Goal: Task Accomplishment & Management: Use online tool/utility

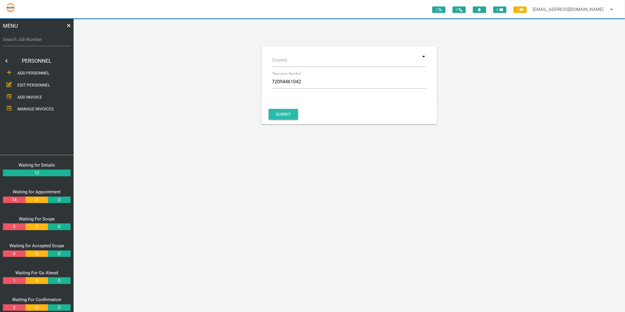
click at [292, 115] on button "Submit" at bounding box center [283, 114] width 29 height 11
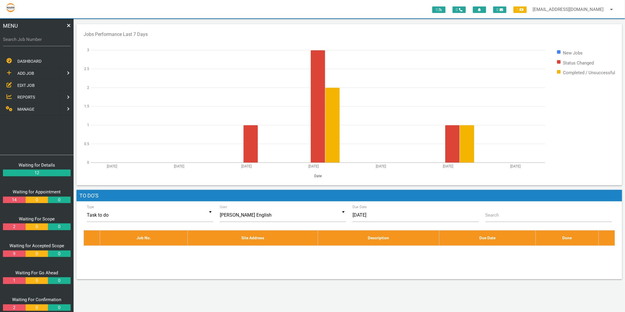
click at [26, 111] on span "MANAGE" at bounding box center [25, 109] width 17 height 5
click at [30, 75] on span "PERSONNEL" at bounding box center [29, 73] width 24 height 5
click at [31, 86] on span "EDIT PERSONNEL" at bounding box center [33, 85] width 33 height 5
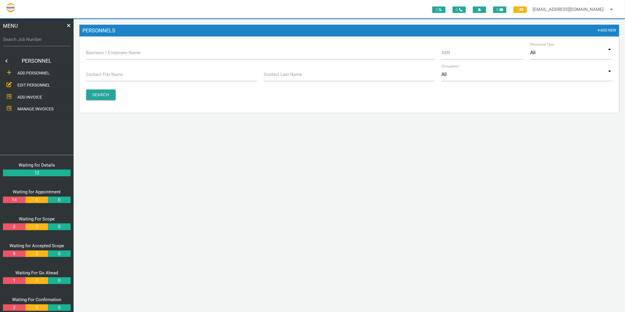
click at [114, 55] on label "Business / Employee Name" at bounding box center [113, 52] width 54 height 7
click at [114, 55] on input "Business / Employee Name" at bounding box center [260, 53] width 349 height 14
click at [31, 73] on span "ADD PERSONNEL" at bounding box center [33, 73] width 32 height 5
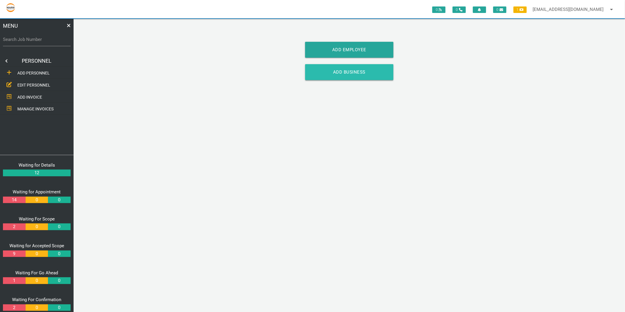
click at [371, 67] on link "Add Business" at bounding box center [349, 72] width 88 height 16
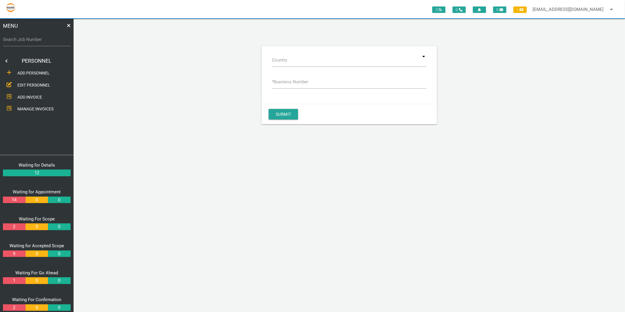
click at [303, 79] on label "* Business Number" at bounding box center [290, 82] width 36 height 7
click at [303, 78] on input "* Business Number" at bounding box center [349, 82] width 155 height 14
type input "72094461042"
click at [287, 112] on button "Submit" at bounding box center [283, 114] width 29 height 11
click at [48, 83] on span "EDIT PERSONNEL" at bounding box center [33, 85] width 33 height 5
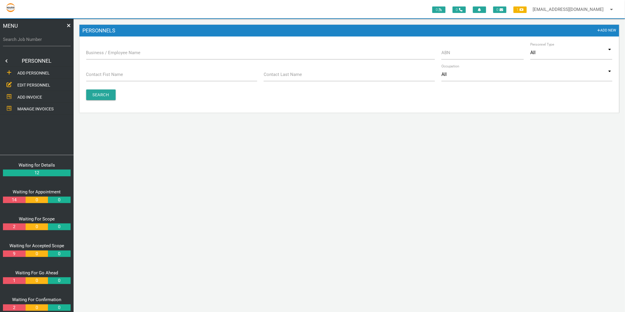
click at [115, 52] on label "Business / Employee Name" at bounding box center [113, 52] width 54 height 7
click at [115, 52] on input "Business / Employee Name" at bounding box center [260, 53] width 349 height 14
click at [35, 69] on link "ADD PERSONNEL" at bounding box center [37, 73] width 76 height 12
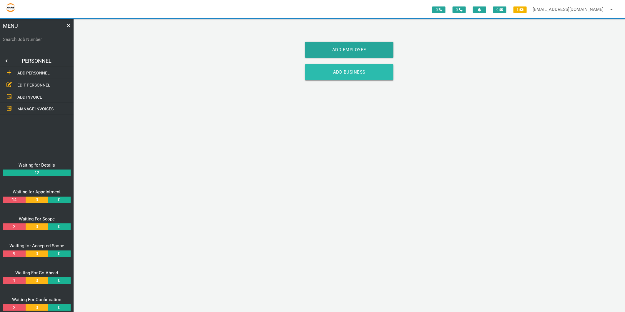
click at [332, 74] on link "Add Business" at bounding box center [349, 72] width 88 height 16
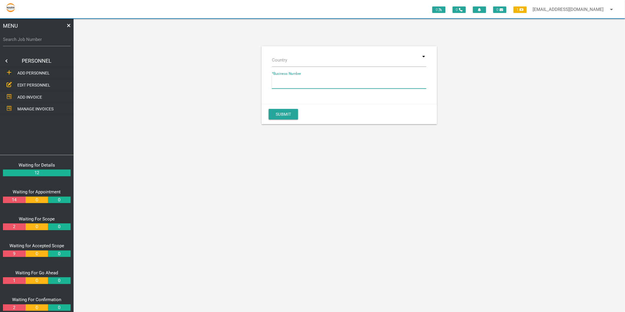
click at [315, 88] on input "* Business Number" at bounding box center [349, 82] width 155 height 14
type input "72094461042"
click at [293, 109] on button "Submit" at bounding box center [283, 114] width 29 height 11
click at [29, 36] on div "Search Job Number" at bounding box center [37, 41] width 68 height 16
type input "1671"
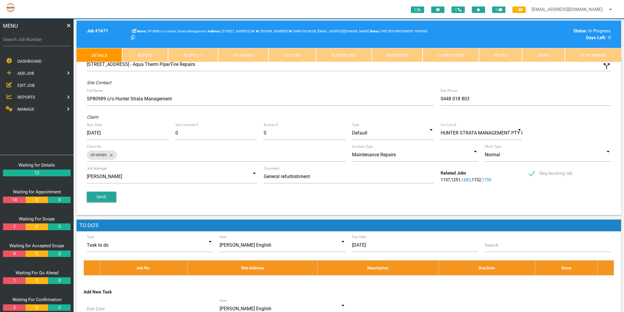
click at [200, 54] on link "Scope 2 - 1" at bounding box center [193, 55] width 50 height 14
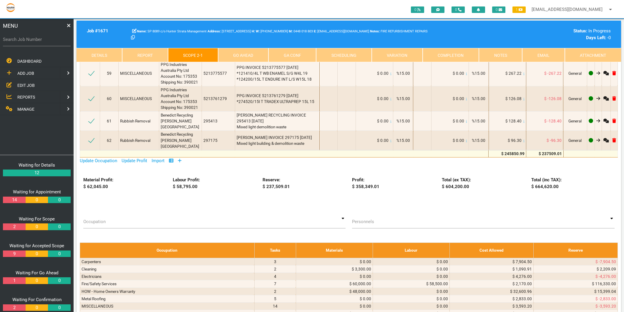
scroll to position [3204, 0]
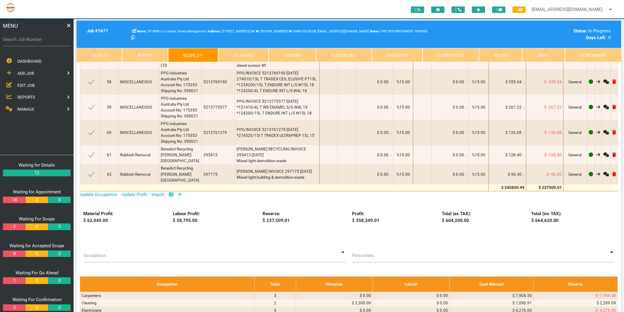
click at [181, 193] on icon at bounding box center [180, 195] width 4 height 4
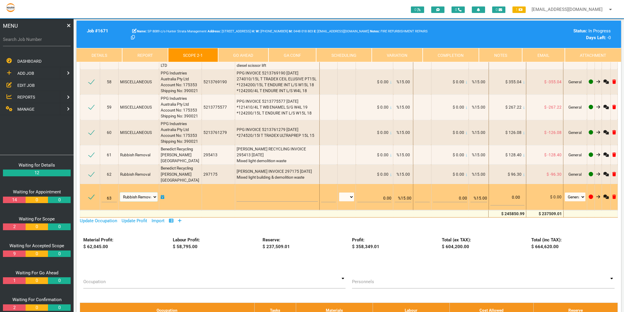
click at [135, 192] on select "Air Conditioning Asbestos Removal Awnings Blinds Bricklayers Building Inspectio…" at bounding box center [138, 196] width 37 height 9
select select "Fire/Safety Services"
click at [121, 192] on select "Air Conditioning Asbestos Removal Awnings Blinds Bricklayers Building Inspectio…" at bounding box center [138, 196] width 37 height 9
click at [249, 188] on textarea at bounding box center [278, 194] width 82 height 13
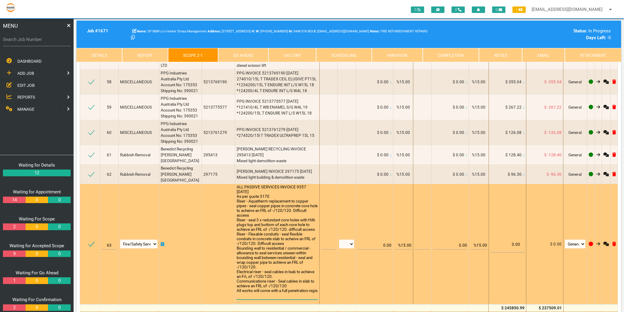
scroll to position [0, 0]
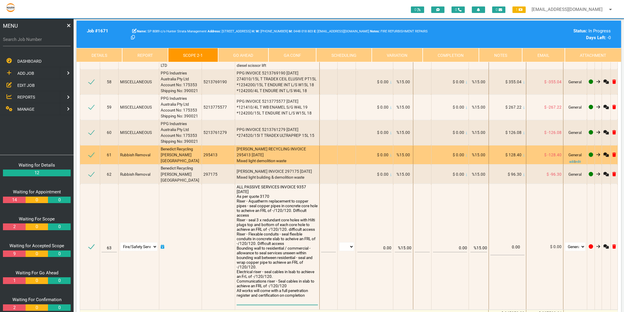
type textarea "ALL PASSIVE SERVICES INVOICE 9357 31/7/2025 As per quote 3170 Riser - Aquatherm…"
click at [299, 146] on div "BENEDICT RECYCLING INVOICE 295413 6/7/2025 Mixed light demolition waste" at bounding box center [278, 155] width 82 height 18
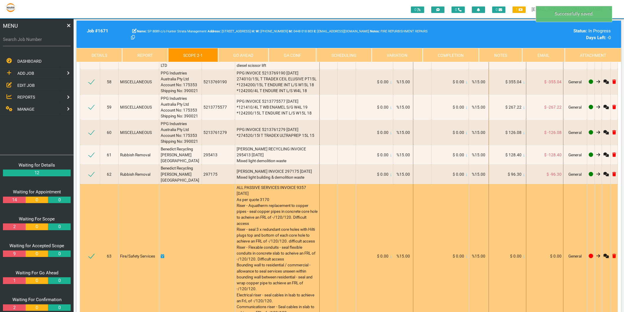
click at [523, 255] on icon at bounding box center [523, 256] width 1 height 3
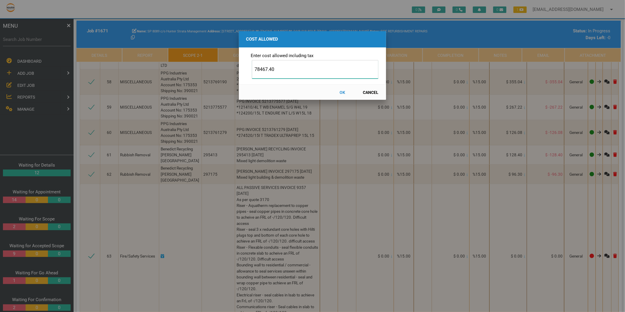
type input "78467.40"
click at [342, 91] on button "OK" at bounding box center [343, 92] width 26 height 10
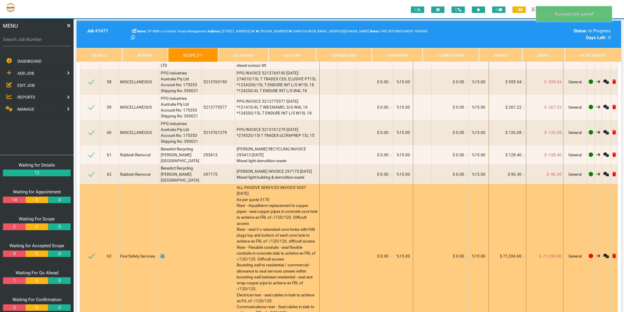
click at [163, 254] on icon at bounding box center [163, 256] width 4 height 4
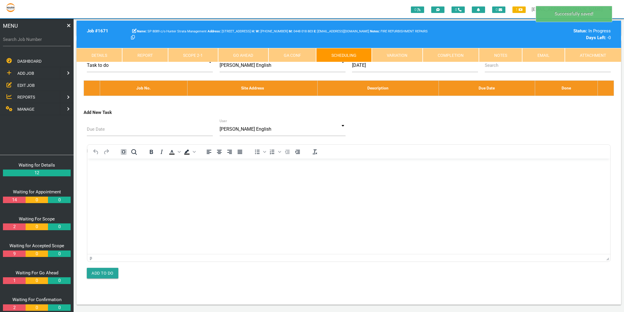
scroll to position [0, 0]
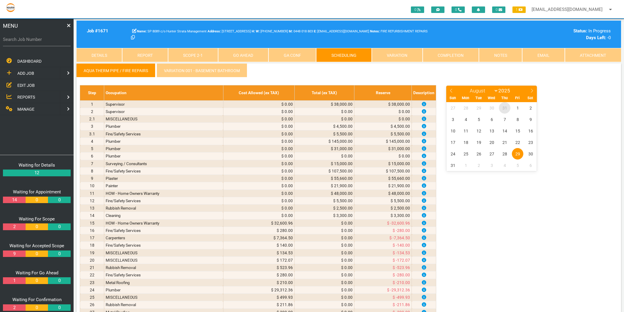
click at [506, 108] on span "31" at bounding box center [504, 107] width 11 height 11
select select "6"
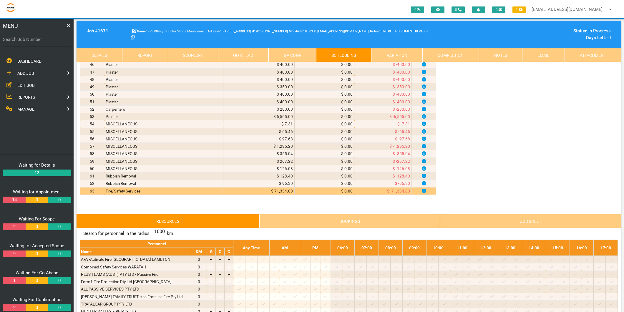
scroll to position [425, 0]
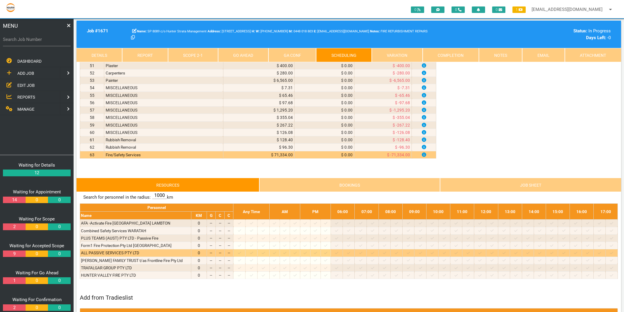
click at [241, 254] on icon at bounding box center [239, 253] width 3 height 4
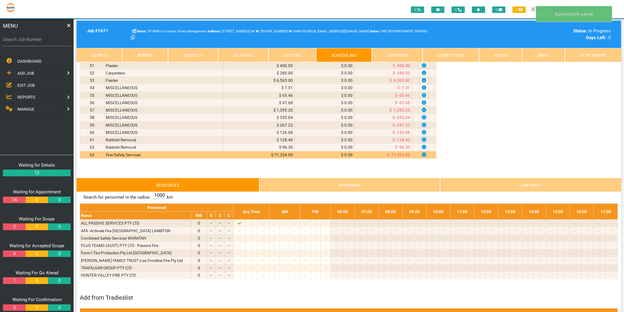
click at [197, 54] on link "Scope 2 - 1" at bounding box center [193, 55] width 50 height 14
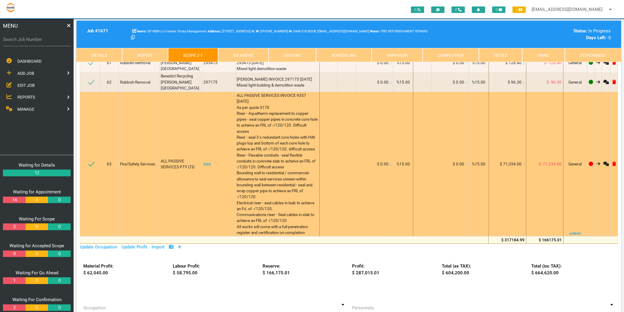
scroll to position [3237, 0]
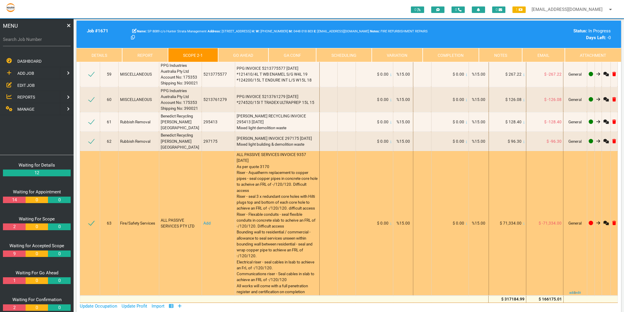
click at [203, 221] on link "Add" at bounding box center [206, 223] width 7 height 5
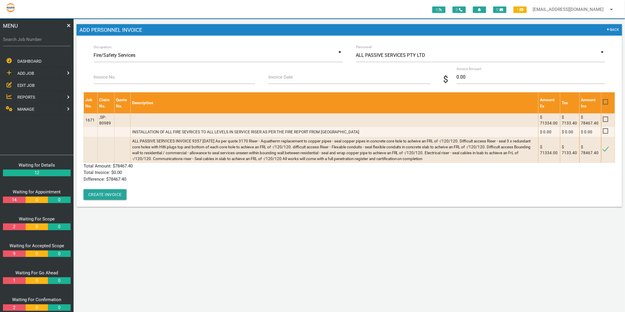
click at [103, 77] on label "Invoice No." at bounding box center [105, 77] width 22 height 7
click at [103, 77] on input "Invoice No." at bounding box center [175, 77] width 162 height 14
type input "9357"
click at [290, 76] on label "Invoice Date" at bounding box center [280, 77] width 24 height 7
click at [290, 76] on input "Invoice Date" at bounding box center [349, 77] width 162 height 14
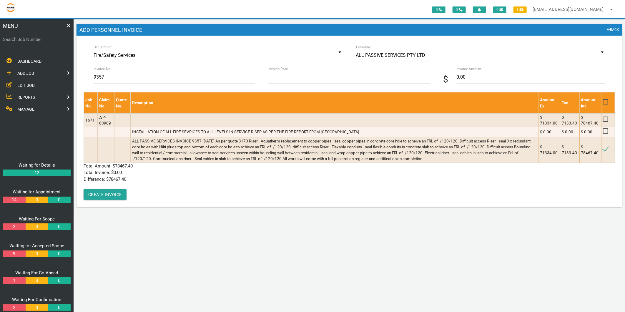
click at [288, 78] on input "Invoice Date" at bounding box center [349, 77] width 162 height 14
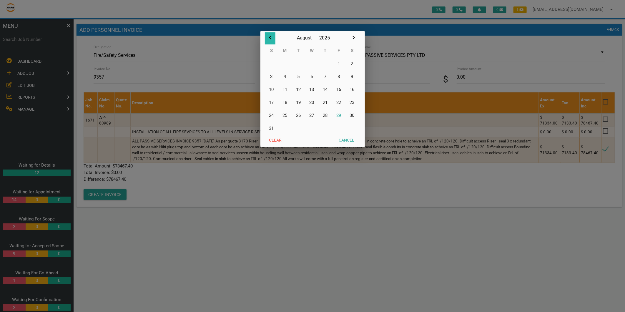
click at [271, 35] on icon "button" at bounding box center [270, 37] width 7 height 7
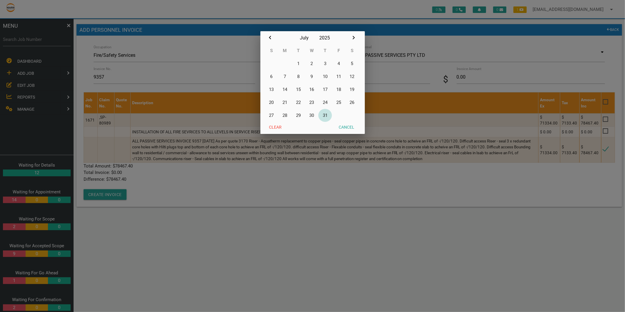
click at [327, 115] on button "31" at bounding box center [325, 115] width 14 height 13
type input "31/07/2025"
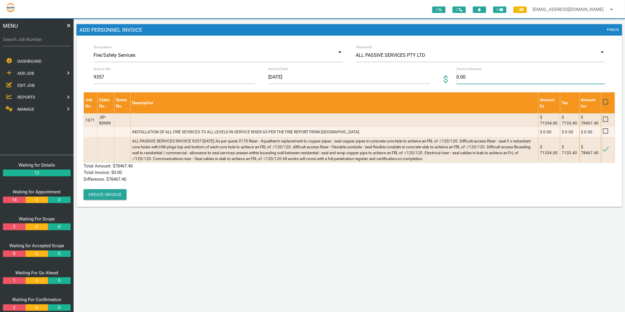
click at [457, 83] on input "0.00" at bounding box center [531, 77] width 148 height 14
type input "78467.40"
click at [231, 195] on div "Job No. Claim No. Quote No. Description Amount Ex Tax Amount Inc 1671 ,SP-80989…" at bounding box center [349, 145] width 531 height 107
click at [112, 193] on button "Create Invoice" at bounding box center [105, 194] width 43 height 11
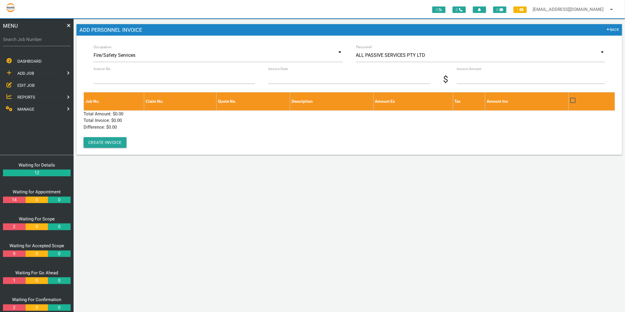
click at [54, 36] on label "Search Job Number" at bounding box center [37, 39] width 68 height 7
click at [54, 36] on input "Search Job Number" at bounding box center [37, 40] width 68 height 14
type input "1743"
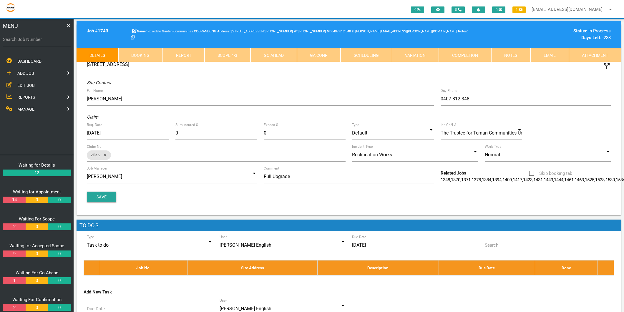
click at [224, 53] on link "Scope 4 - 3" at bounding box center [228, 55] width 46 height 14
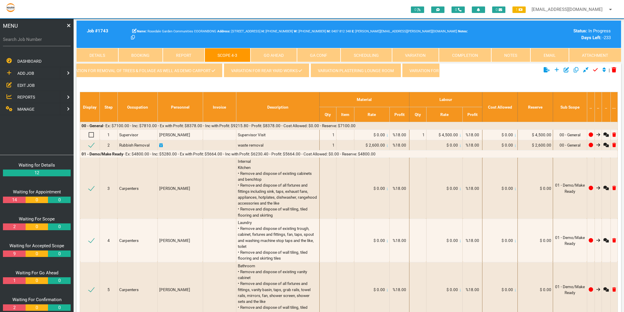
scroll to position [0, 286]
click at [426, 71] on link "Variation for Carport" at bounding box center [412, 70] width 63 height 14
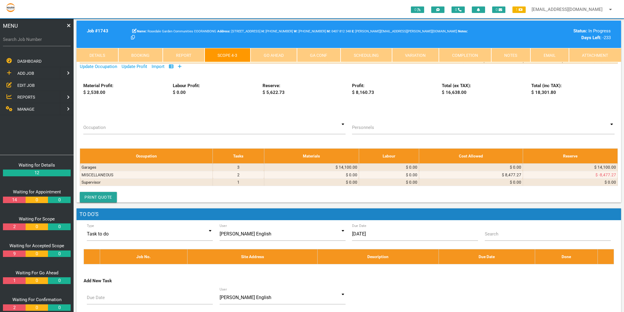
scroll to position [261, 0]
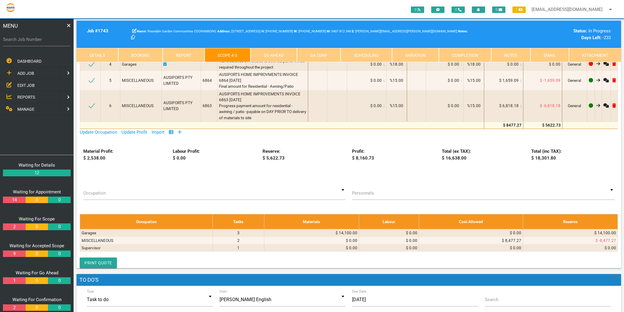
click at [21, 42] on label "Search Job Number" at bounding box center [37, 39] width 68 height 7
click at [21, 42] on input "Search Job Number" at bounding box center [37, 40] width 68 height 14
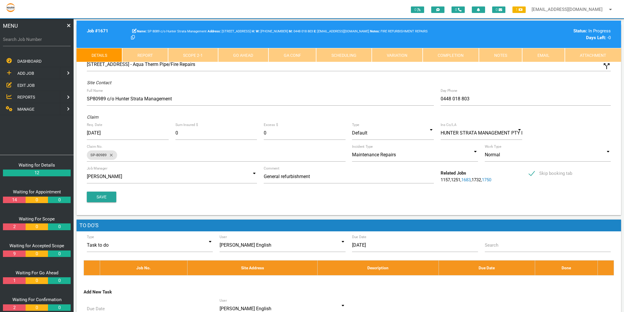
click at [23, 104] on link "MANAGE" at bounding box center [29, 109] width 61 height 12
click at [26, 72] on span "PERSONNEL" at bounding box center [29, 73] width 24 height 5
click at [27, 83] on span "EDIT PERSONNEL" at bounding box center [33, 85] width 33 height 5
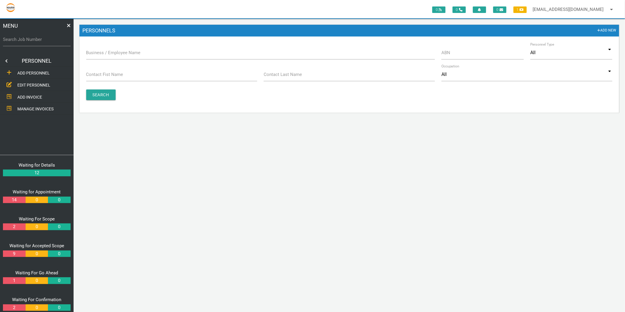
click at [129, 53] on label "Business / Employee Name" at bounding box center [113, 52] width 54 height 7
click at [129, 53] on input "Business / Employee Name" at bounding box center [260, 53] width 349 height 14
type input "all passive"
click at [96, 96] on input "Search" at bounding box center [100, 94] width 29 height 11
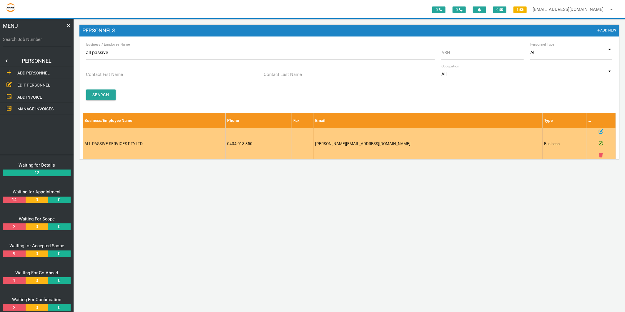
click at [601, 130] on icon at bounding box center [601, 131] width 4 height 4
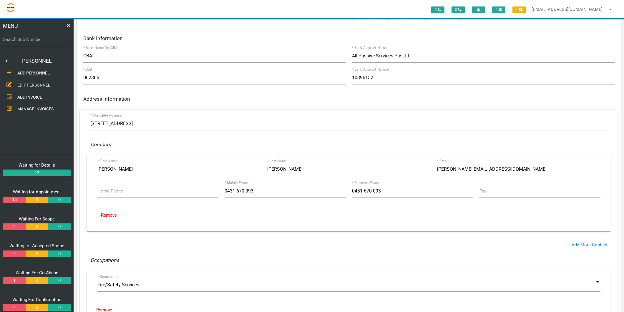
scroll to position [65, 0]
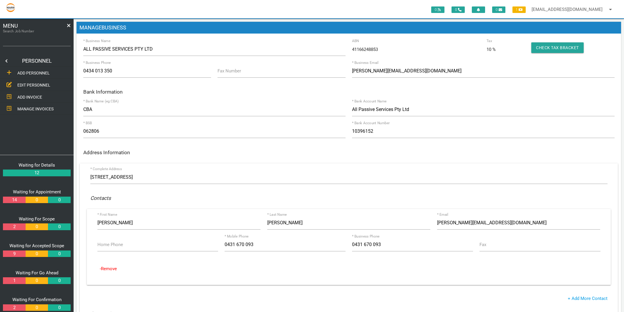
scroll to position [65, 0]
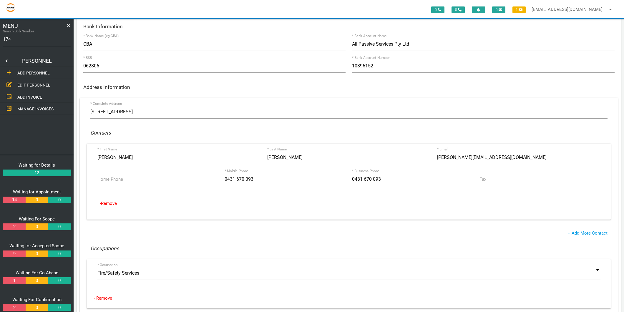
type input "1749"
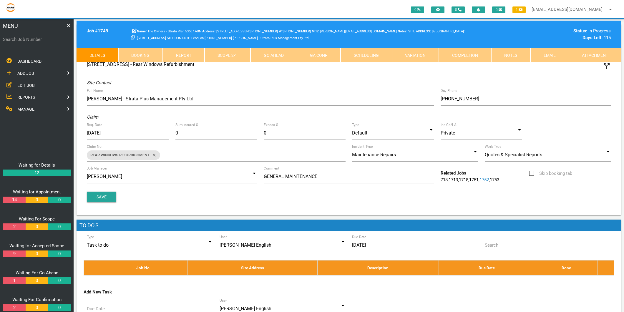
click at [462, 54] on link "Completion" at bounding box center [465, 55] width 52 height 14
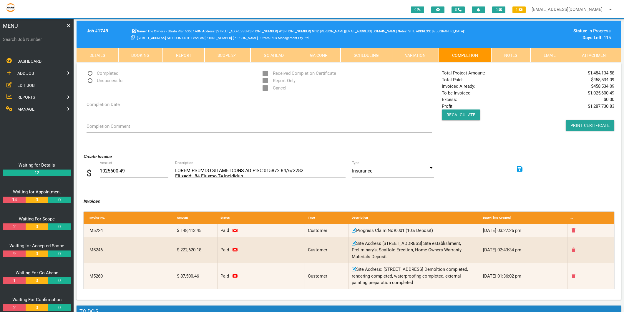
click at [101, 57] on link "Details" at bounding box center [98, 55] width 42 height 14
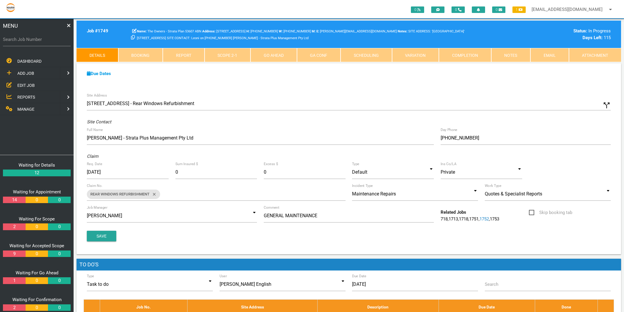
click at [48, 36] on label "Search Job Number" at bounding box center [37, 39] width 68 height 7
click at [48, 36] on input "Search Job Number" at bounding box center [37, 40] width 68 height 14
type input "1743"
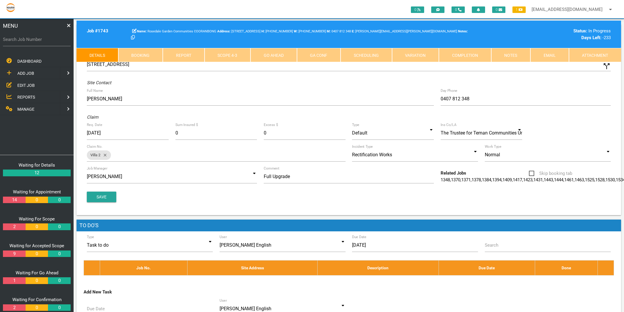
click at [470, 52] on link "Completion" at bounding box center [465, 55] width 52 height 14
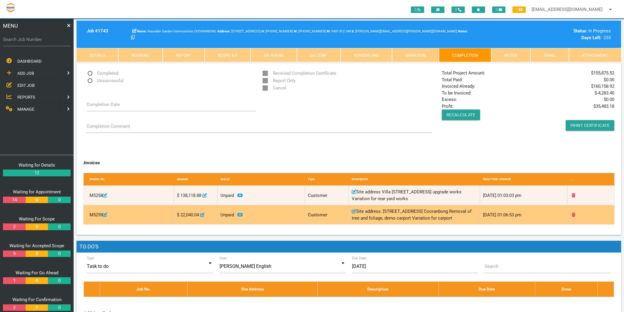
click at [571, 214] on link at bounding box center [572, 214] width 5 height 5
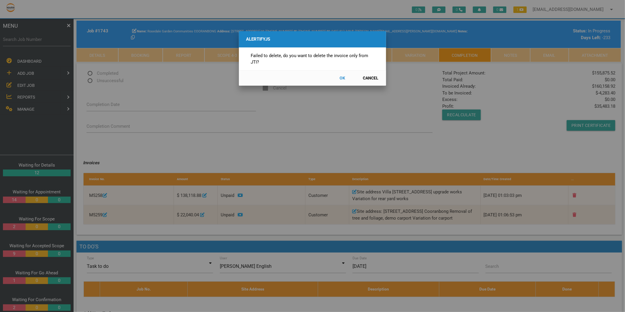
click at [342, 79] on button "OK" at bounding box center [343, 78] width 26 height 10
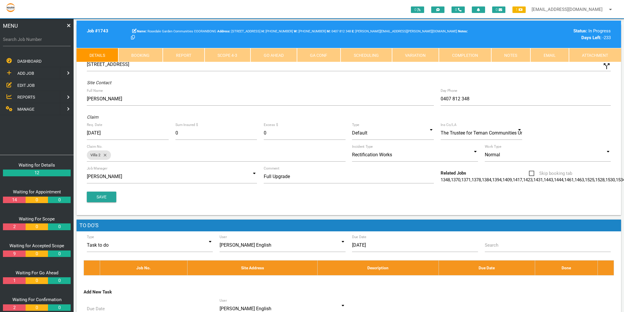
click at [215, 56] on link "Scope 4 - 3" at bounding box center [228, 55] width 46 height 14
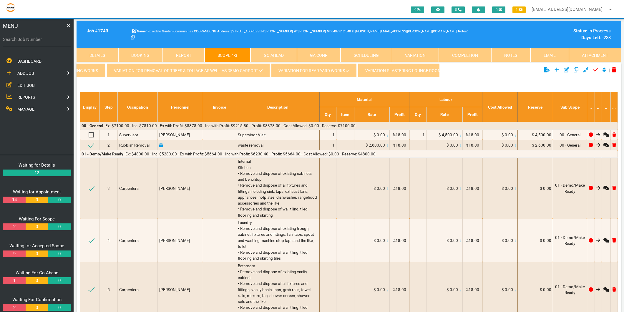
scroll to position [0, 286]
click at [413, 70] on link "Variation for Carport" at bounding box center [412, 70] width 63 height 14
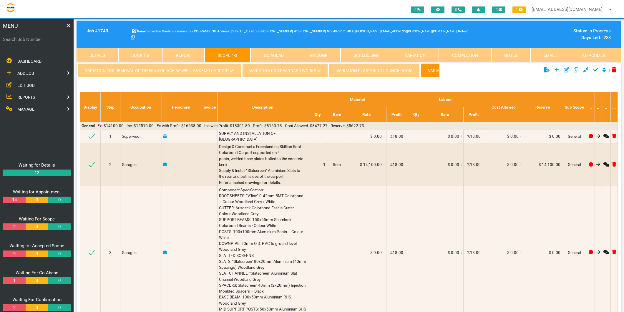
scroll to position [0, 242]
click at [218, 69] on link "Variation for removal of Trees & Foliage as well as Demo Carport" at bounding box center [164, 70] width 163 height 14
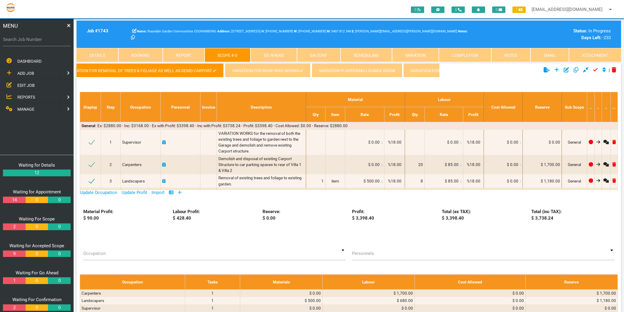
scroll to position [0, 286]
click at [420, 76] on link "Variation for Carport" at bounding box center [412, 70] width 63 height 14
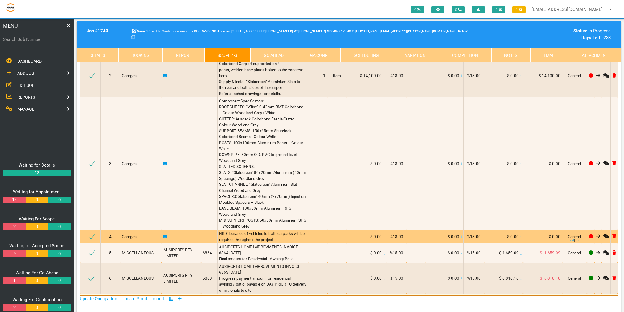
scroll to position [0, 0]
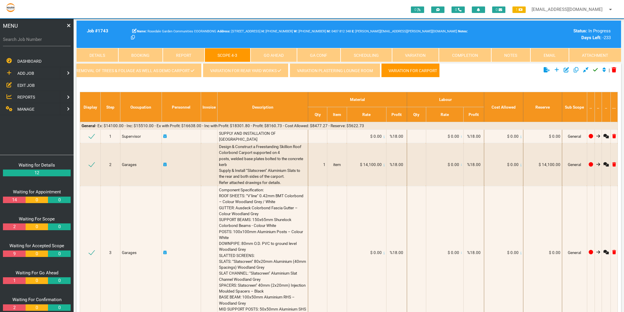
click at [150, 75] on link "Variation for removal of Trees & Foliage as well as Demo Carport" at bounding box center [119, 70] width 163 height 14
